Goal: Information Seeking & Learning: Learn about a topic

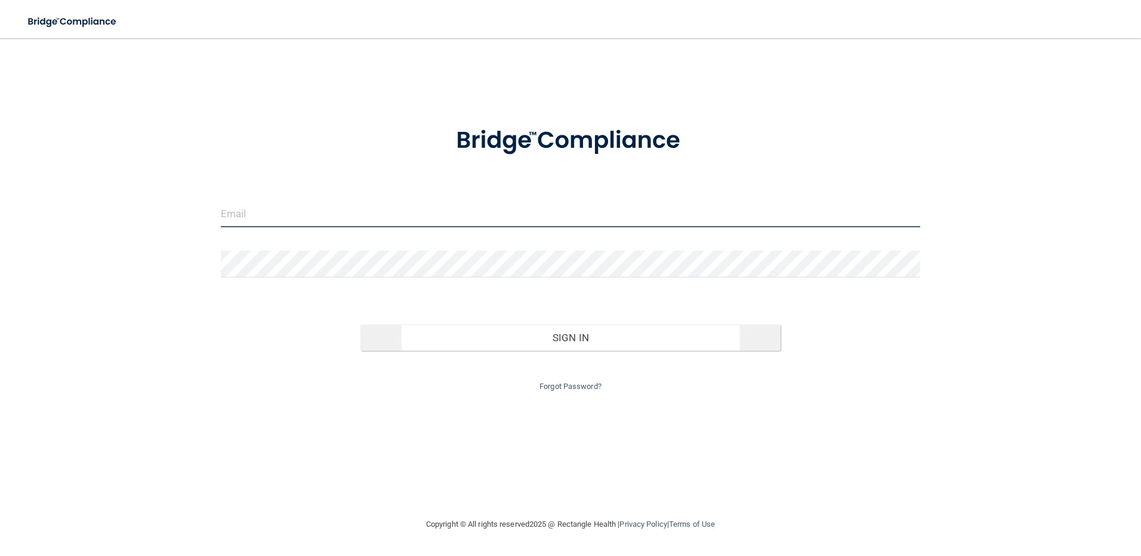
type input "[EMAIL_ADDRESS][DOMAIN_NAME]"
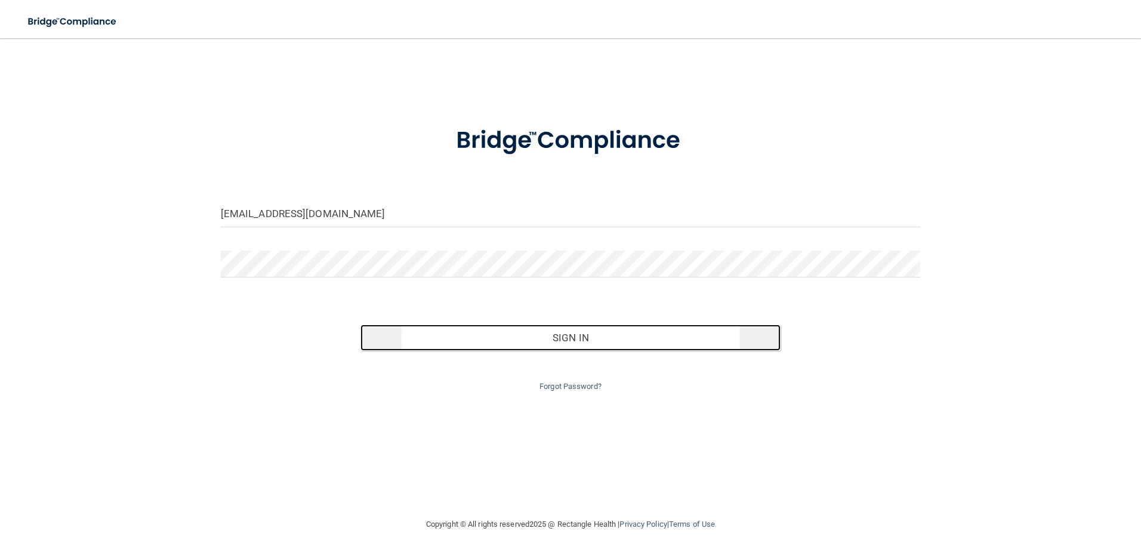
click at [570, 339] on button "Sign In" at bounding box center [570, 338] width 420 height 26
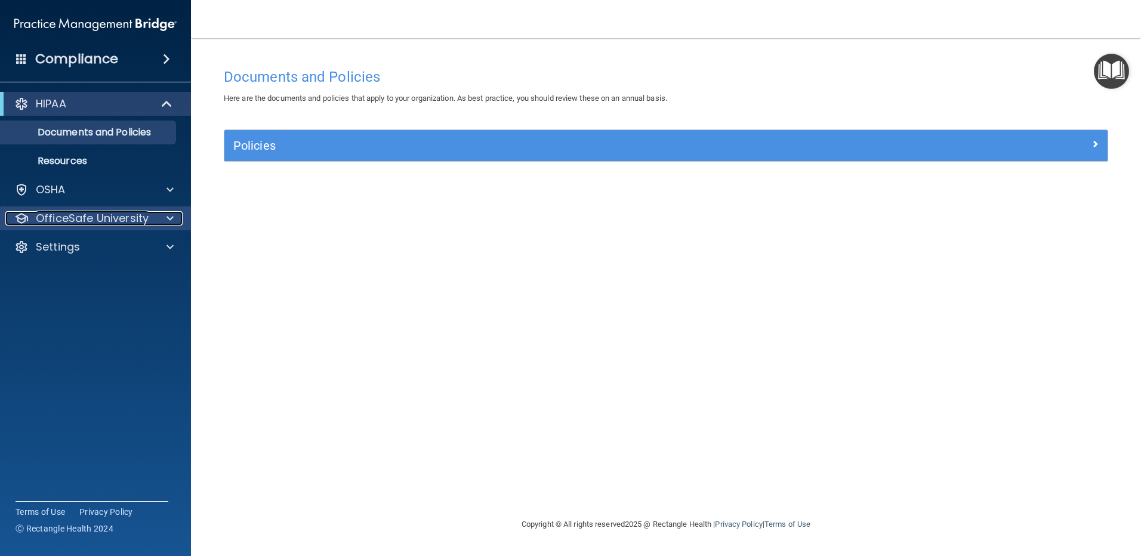
click at [172, 214] on span at bounding box center [169, 218] width 7 height 14
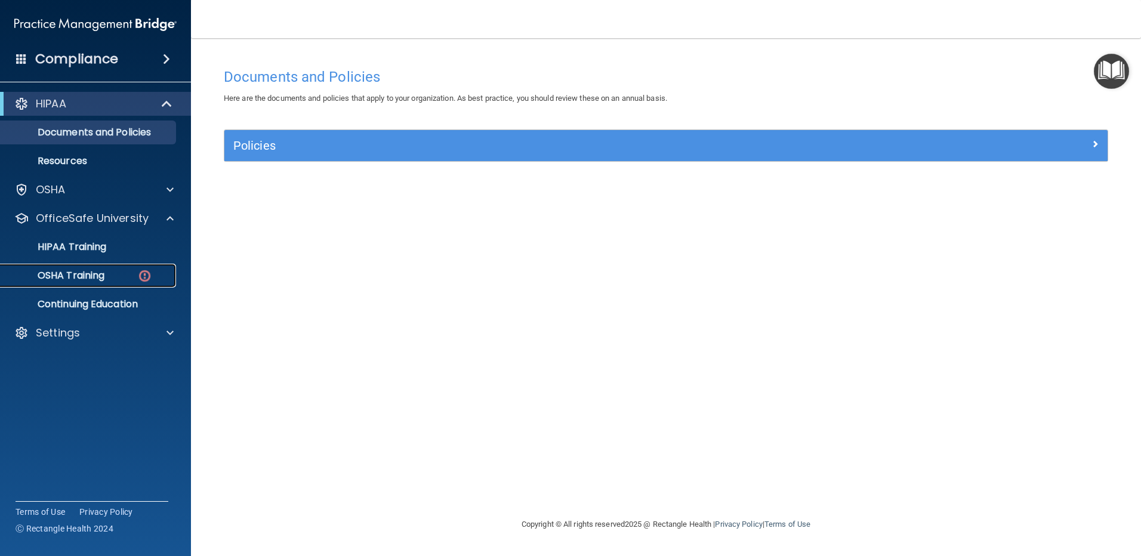
click at [93, 270] on p "OSHA Training" at bounding box center [56, 276] width 97 height 12
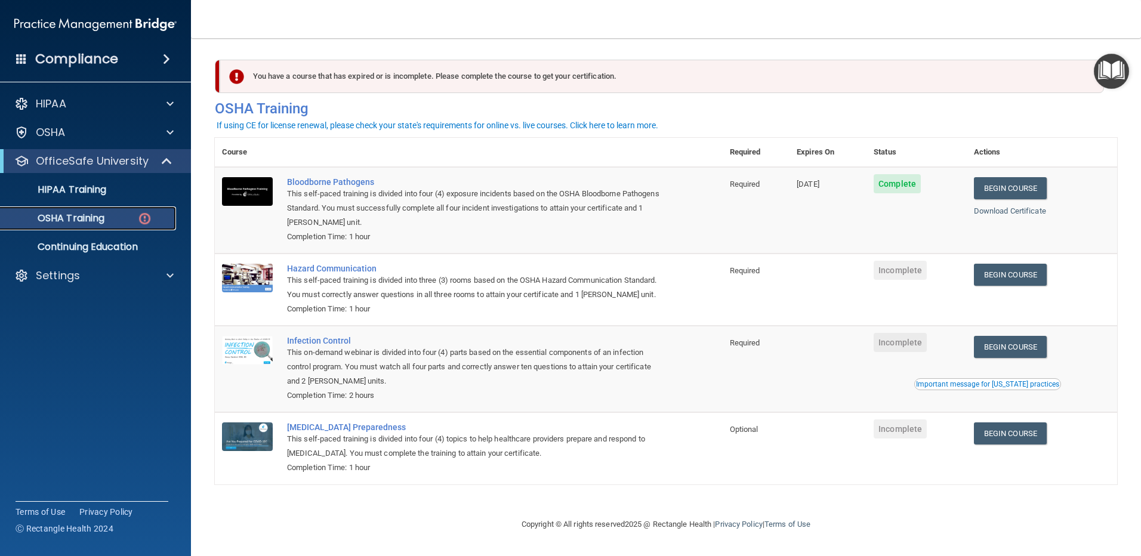
scroll to position [7, 0]
click at [991, 272] on link "Begin Course" at bounding box center [1010, 275] width 73 height 22
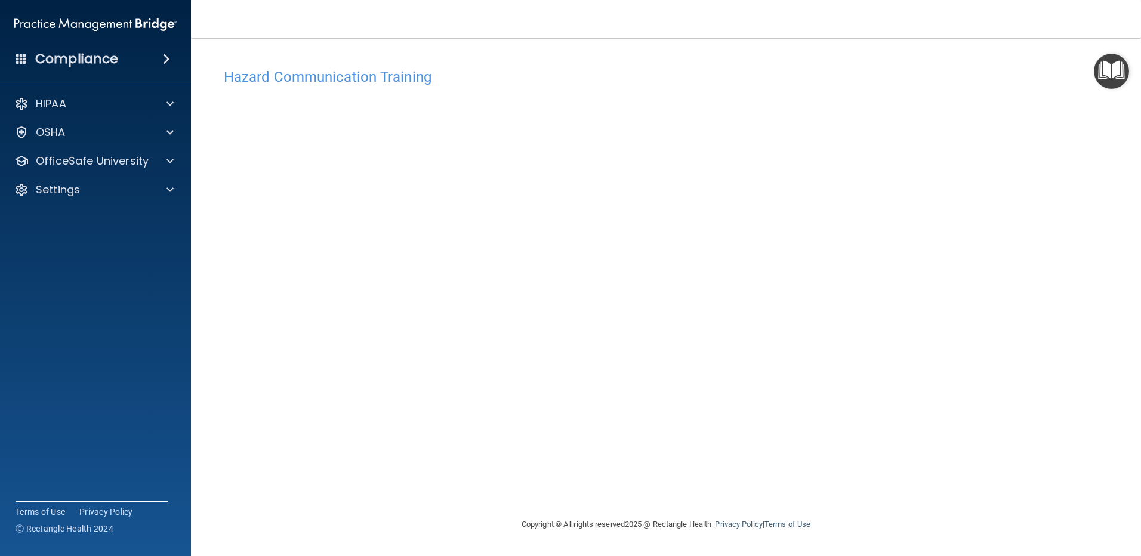
drag, startPoint x: 985, startPoint y: 337, endPoint x: 965, endPoint y: 349, distance: 22.5
click at [985, 337] on div "Hazard Communication Training This course doesn’t expire until . Are you sure y…" at bounding box center [666, 289] width 902 height 455
click at [167, 156] on span at bounding box center [169, 161] width 7 height 14
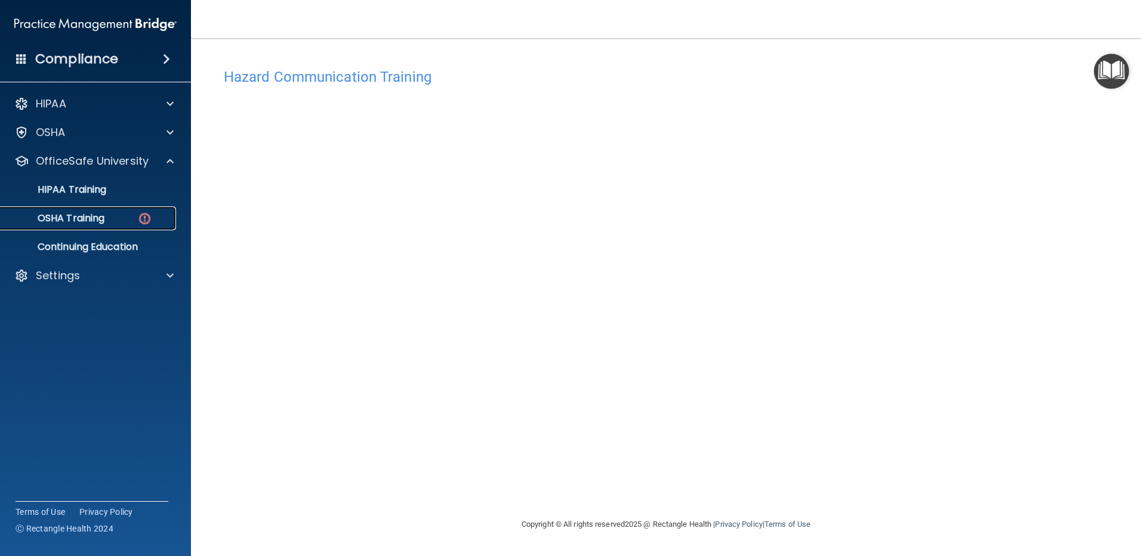
click at [115, 220] on div "OSHA Training" at bounding box center [89, 218] width 163 height 12
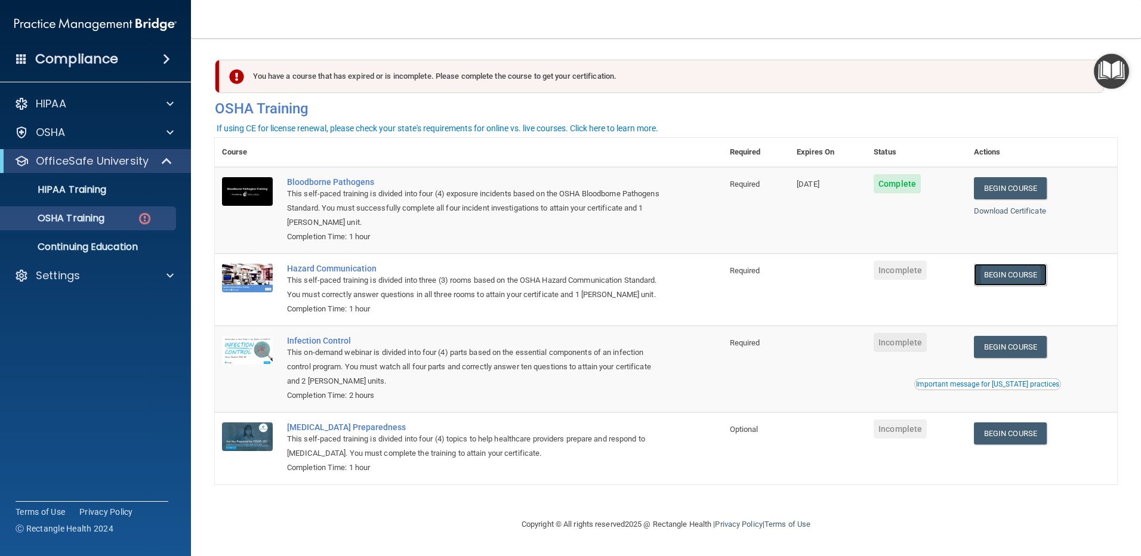
click at [1017, 277] on link "Begin Course" at bounding box center [1010, 275] width 73 height 22
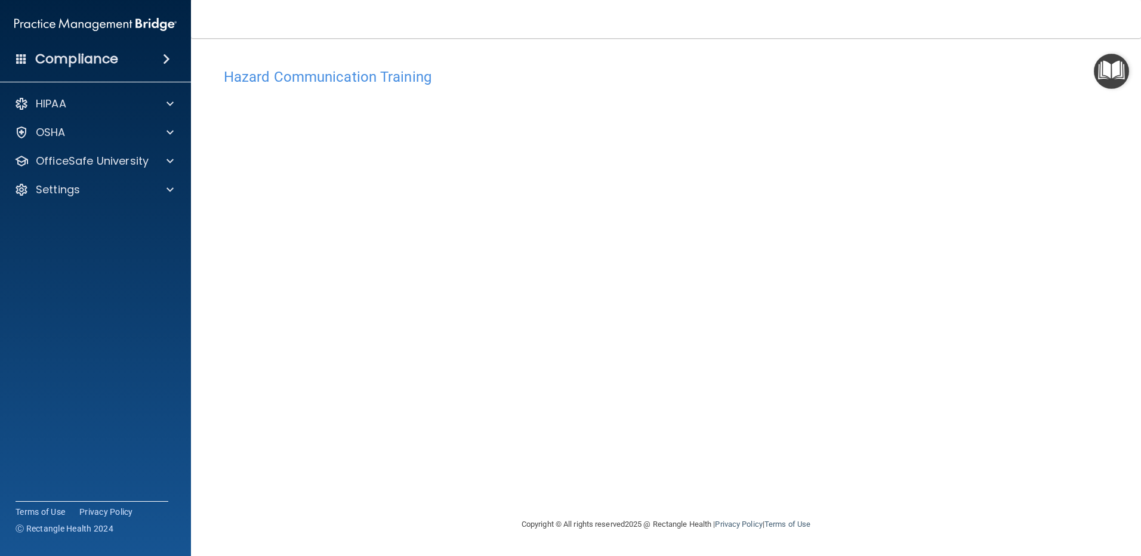
click at [221, 502] on div "Hazard Communication Training This course doesn’t expire until . Are you sure y…" at bounding box center [666, 289] width 902 height 455
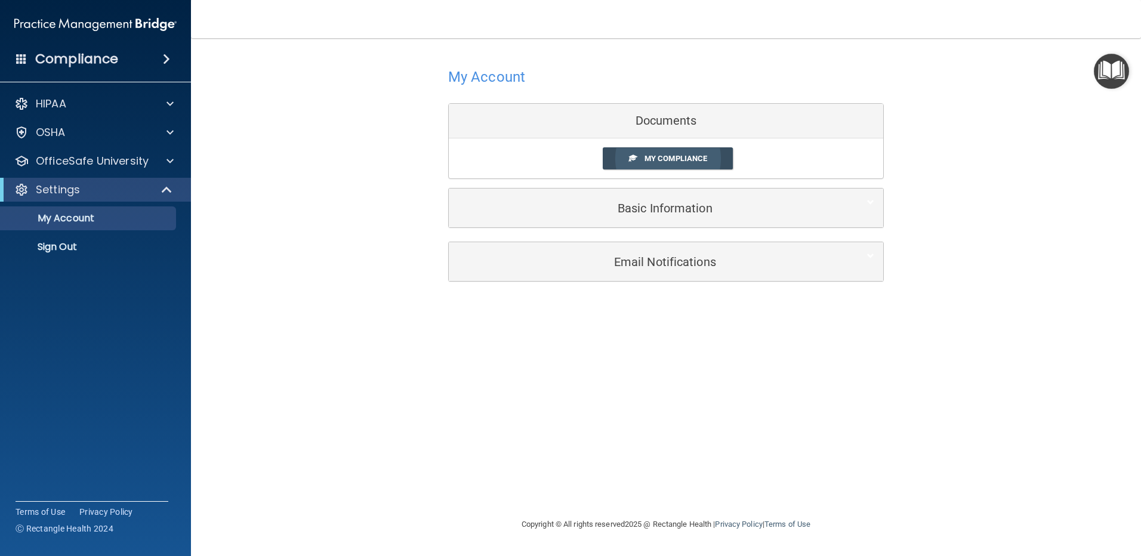
click at [674, 156] on span "My Compliance" at bounding box center [675, 158] width 63 height 9
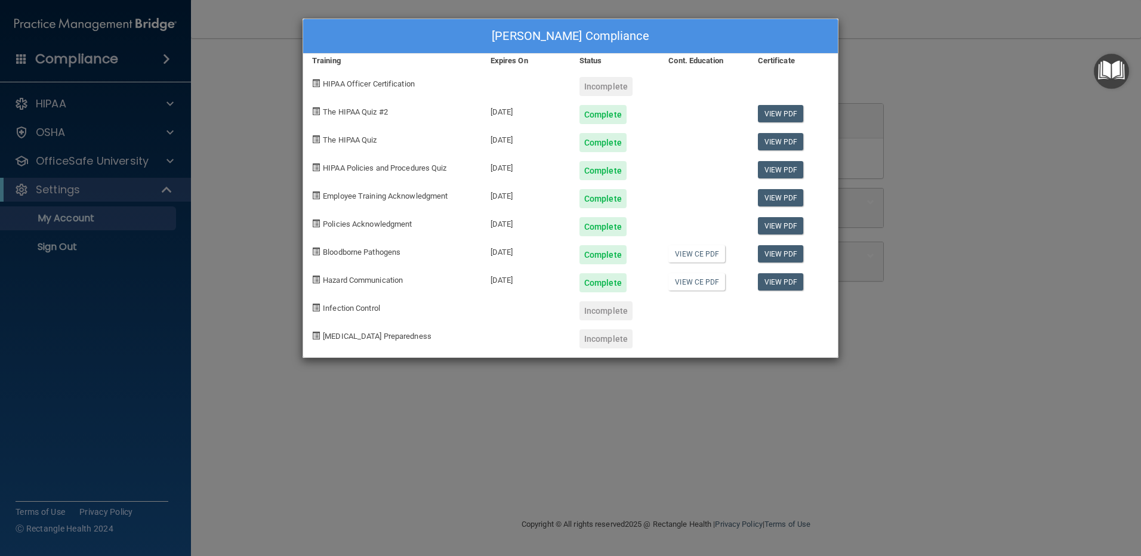
click at [830, 437] on div "Melissa Musick's Compliance Training Expires On Status Cont. Education Certific…" at bounding box center [570, 278] width 1141 height 556
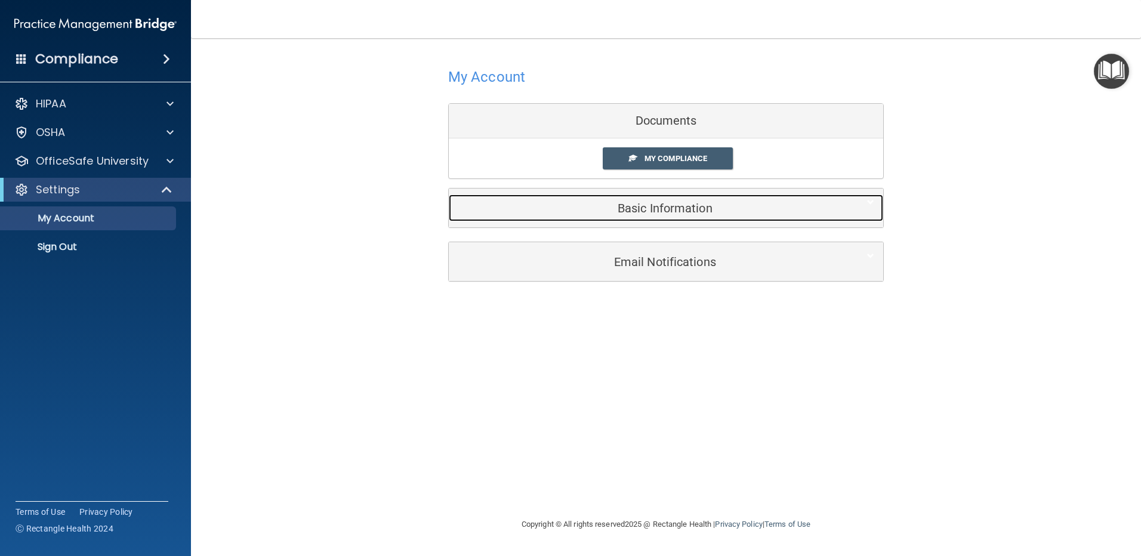
click at [678, 212] on h5 "Basic Information" at bounding box center [648, 208] width 380 height 13
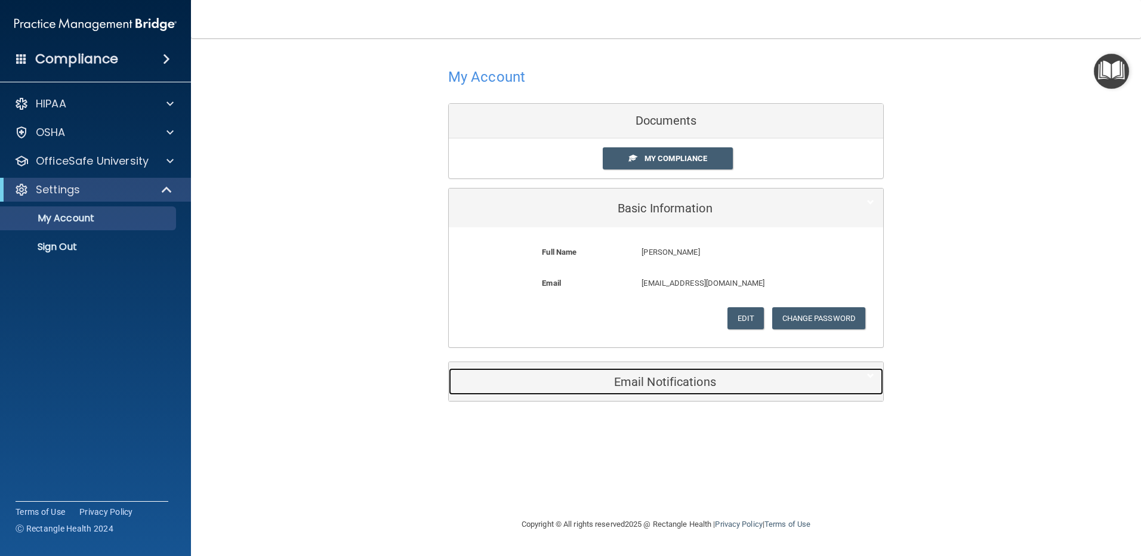
click at [656, 387] on h5 "Email Notifications" at bounding box center [648, 381] width 380 height 13
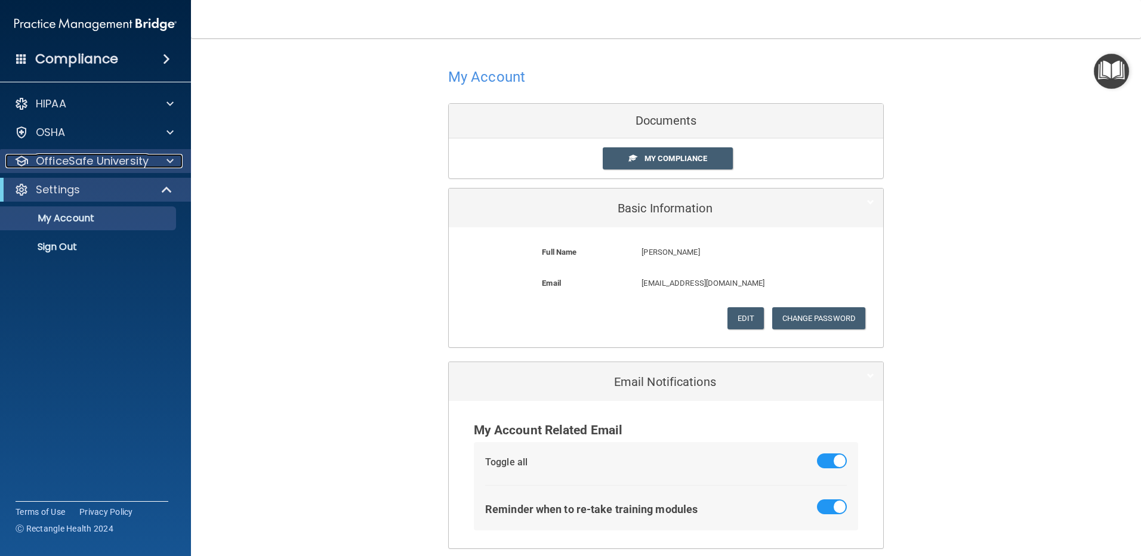
click at [126, 159] on p "OfficeSafe University" at bounding box center [92, 161] width 113 height 14
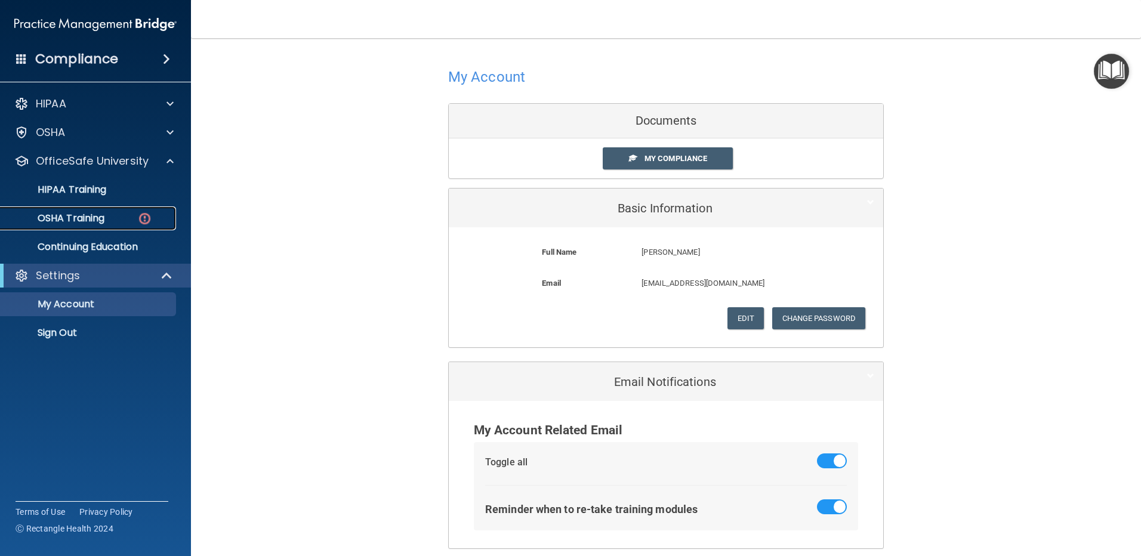
click at [95, 218] on p "OSHA Training" at bounding box center [56, 218] width 97 height 12
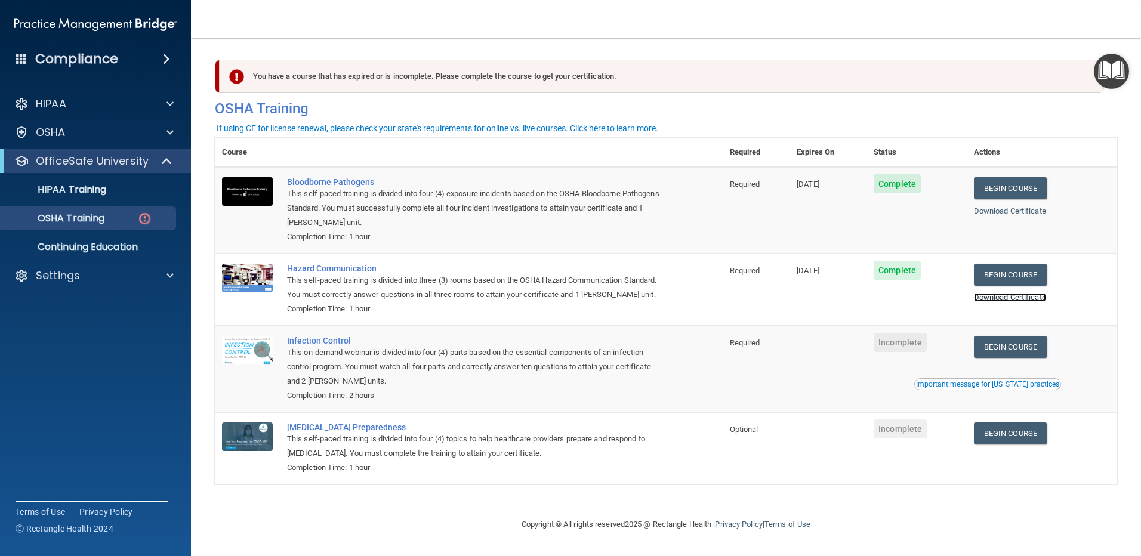
click at [1001, 300] on link "Download Certificate" at bounding box center [1010, 297] width 72 height 9
click at [1022, 358] on link "Begin Course" at bounding box center [1010, 347] width 73 height 22
